Goal: Information Seeking & Learning: Check status

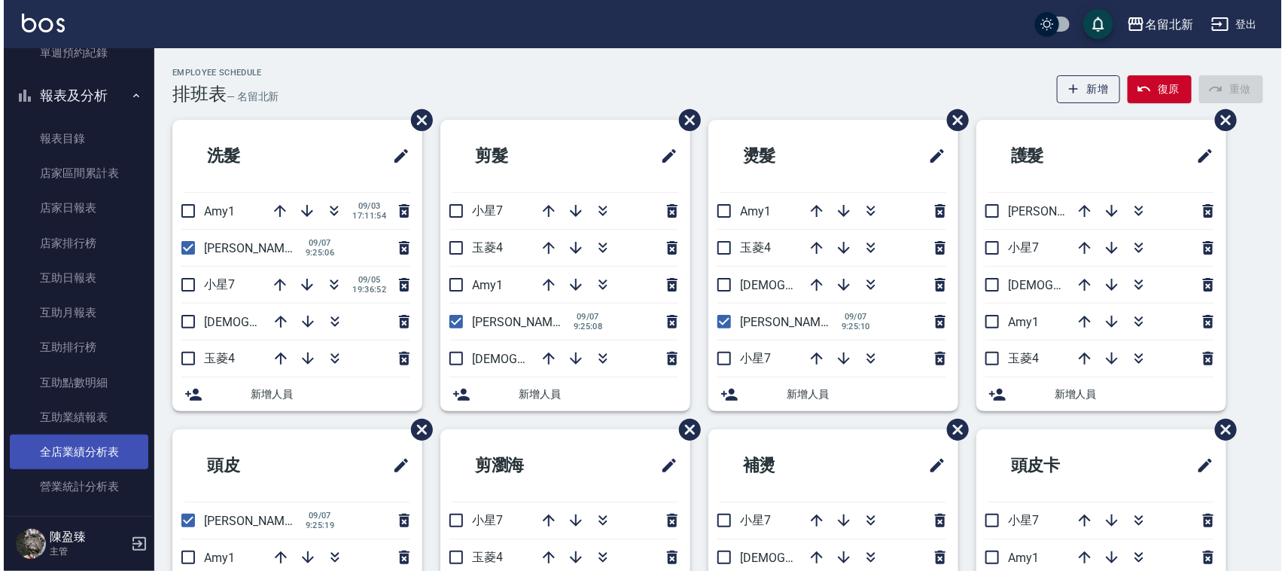
scroll to position [659, 0]
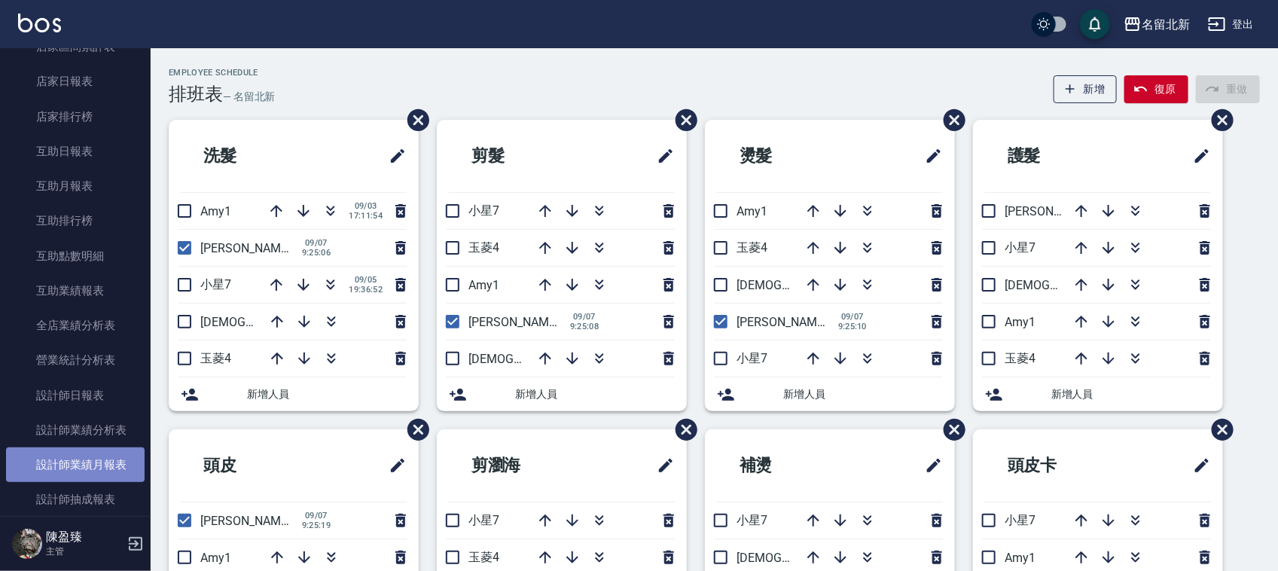
click at [125, 461] on link "設計師業績月報表" at bounding box center [75, 464] width 139 height 35
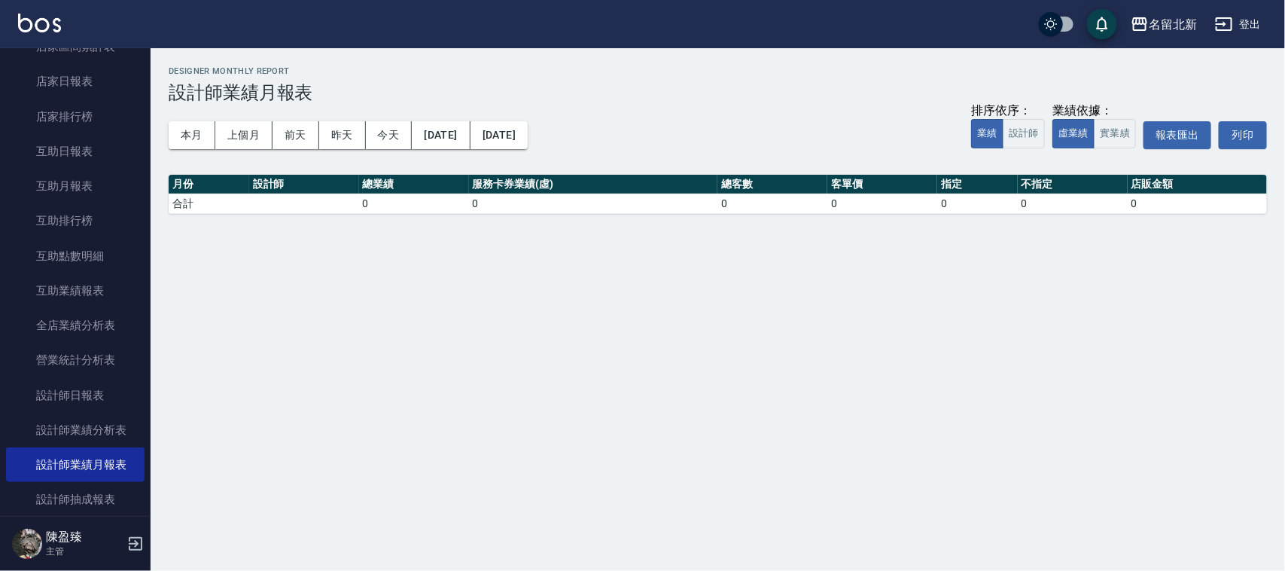
click at [193, 119] on div "本月 上個月 [DATE] [DATE] [DATE] [DATE] [DATE] 排序依序： 業績 設計師 業績依據： 虛業績 實業績 報表匯出 列印" at bounding box center [718, 135] width 1099 height 64
click at [203, 128] on button "本月" at bounding box center [192, 135] width 47 height 28
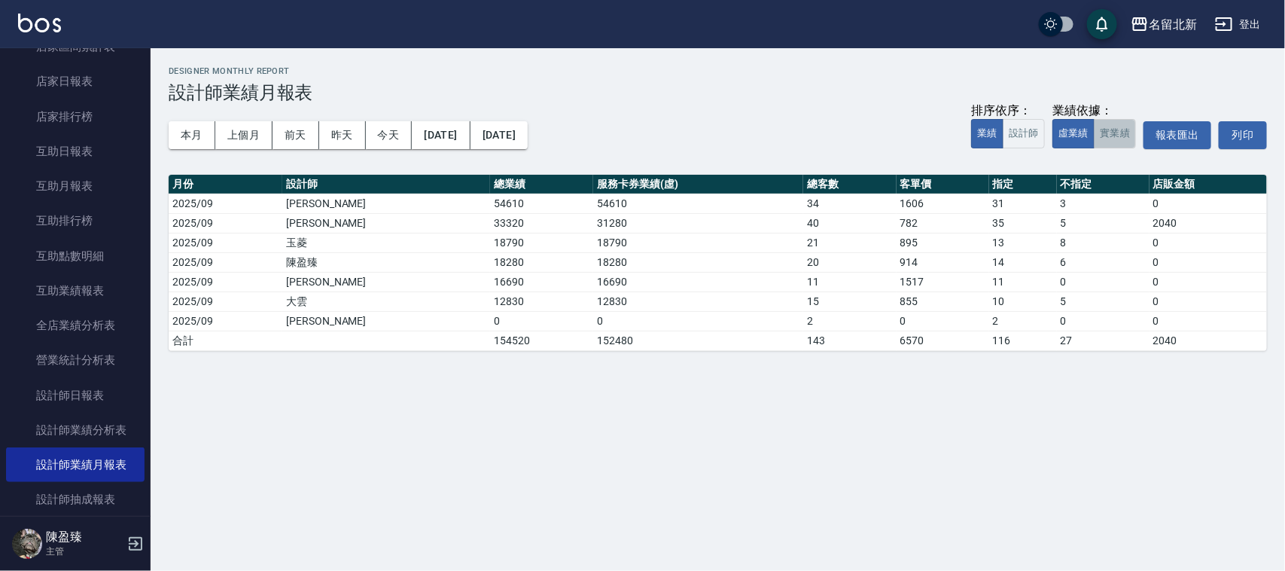
click at [1117, 136] on button "實業績" at bounding box center [1115, 133] width 42 height 29
click at [328, 136] on button "昨天" at bounding box center [342, 135] width 47 height 28
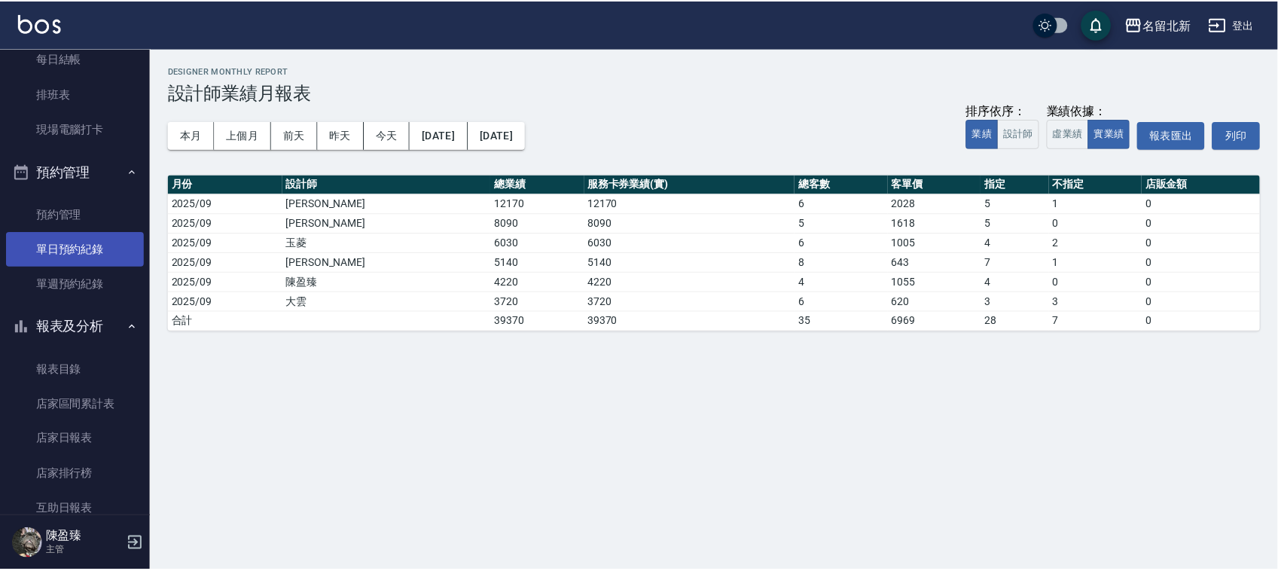
scroll to position [94, 0]
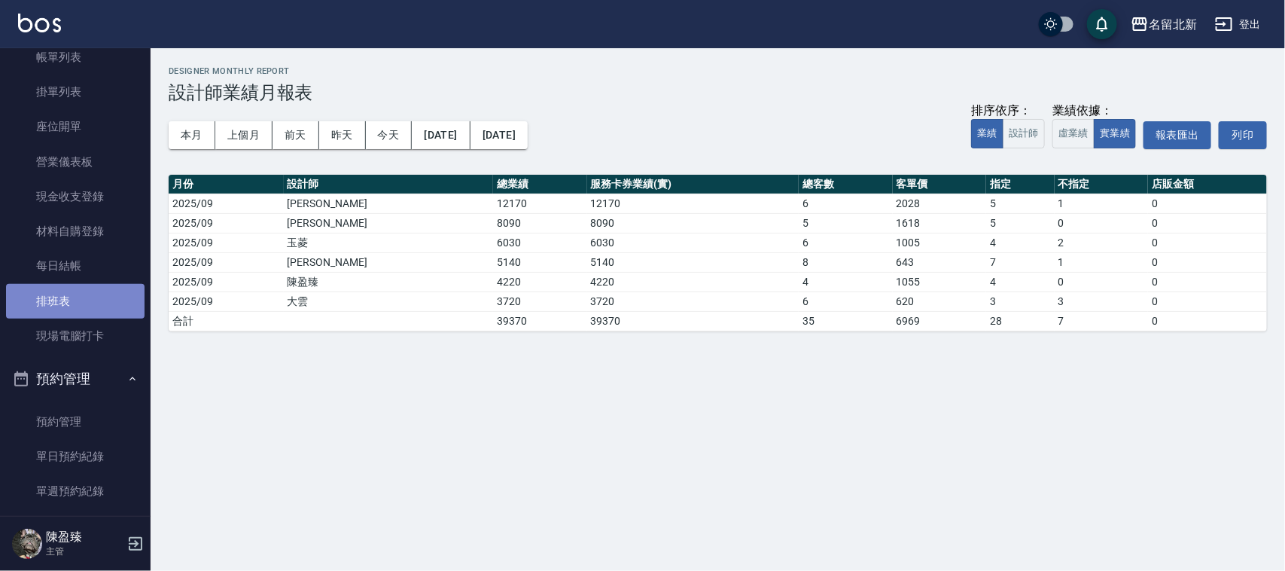
click at [106, 303] on link "排班表" at bounding box center [75, 301] width 139 height 35
